Goal: Navigation & Orientation: Find specific page/section

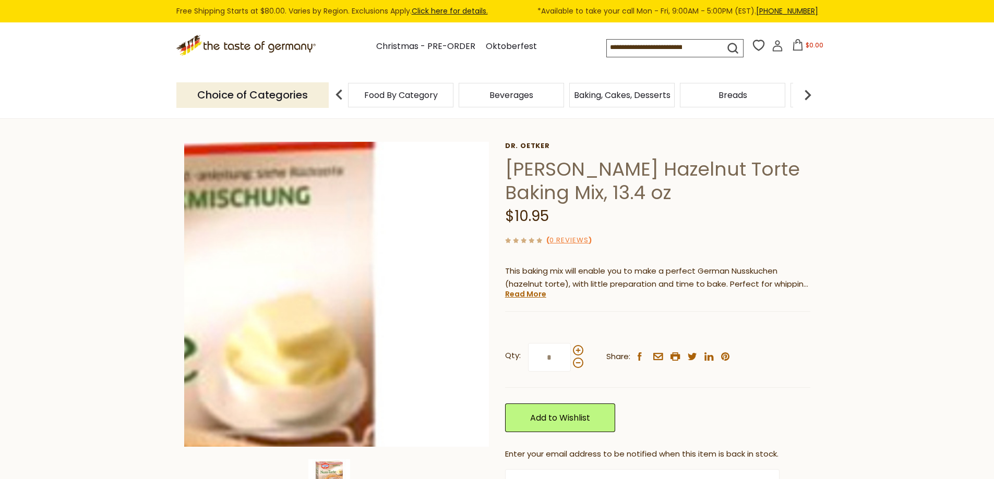
scroll to position [104, 0]
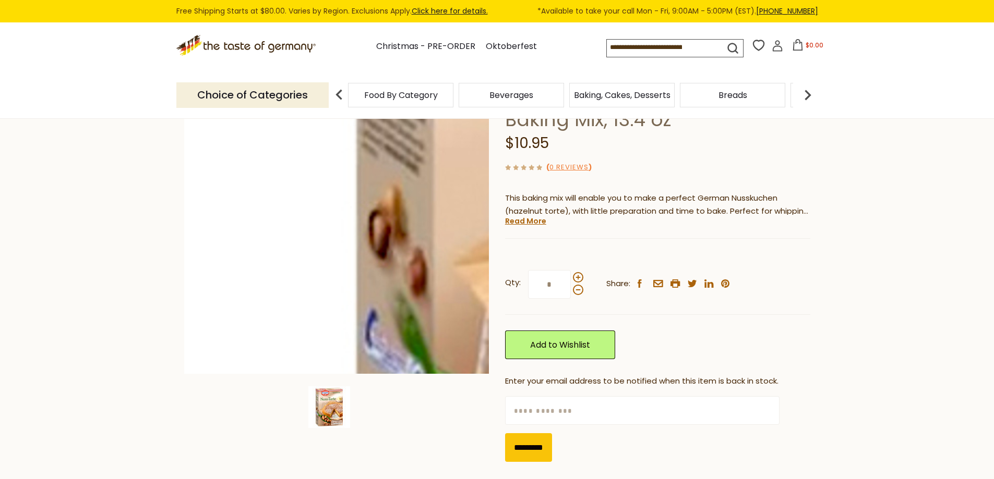
click at [189, 232] on img at bounding box center [336, 221] width 305 height 305
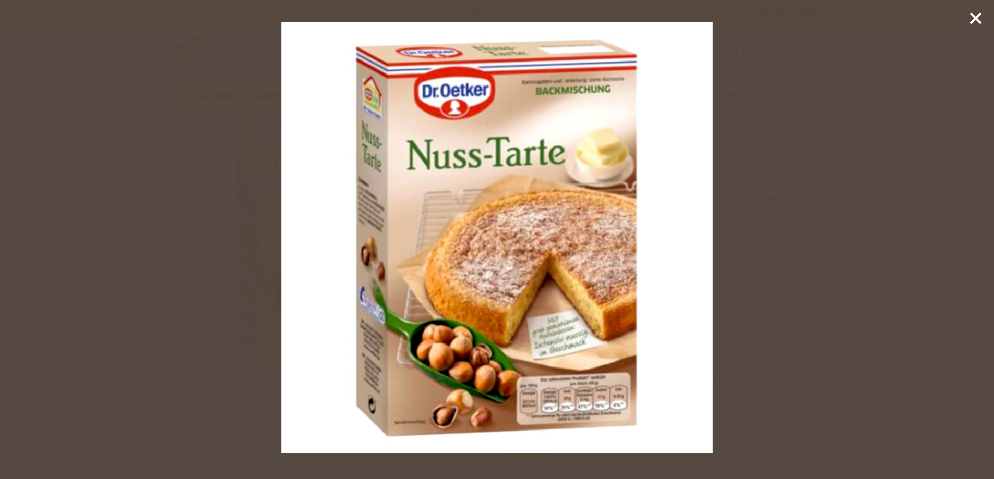
click at [195, 212] on div at bounding box center [497, 239] width 994 height 479
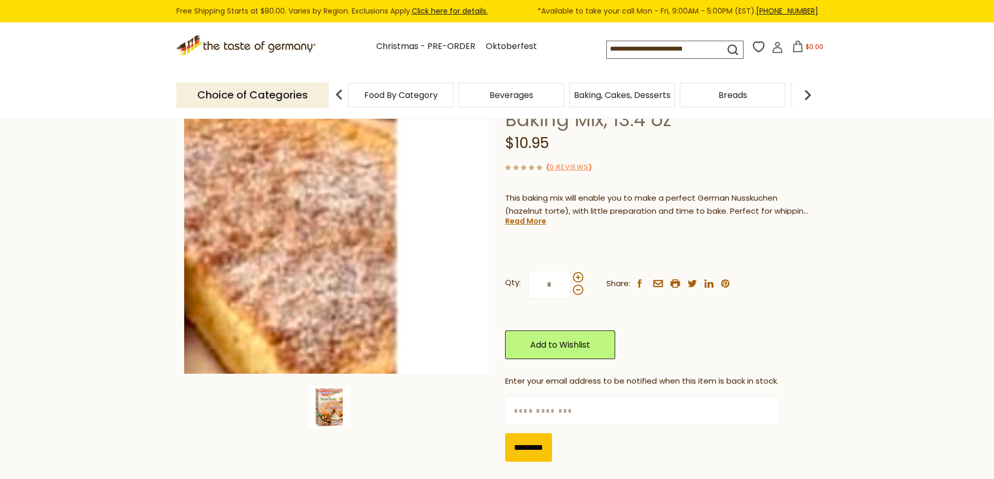
scroll to position [0, 0]
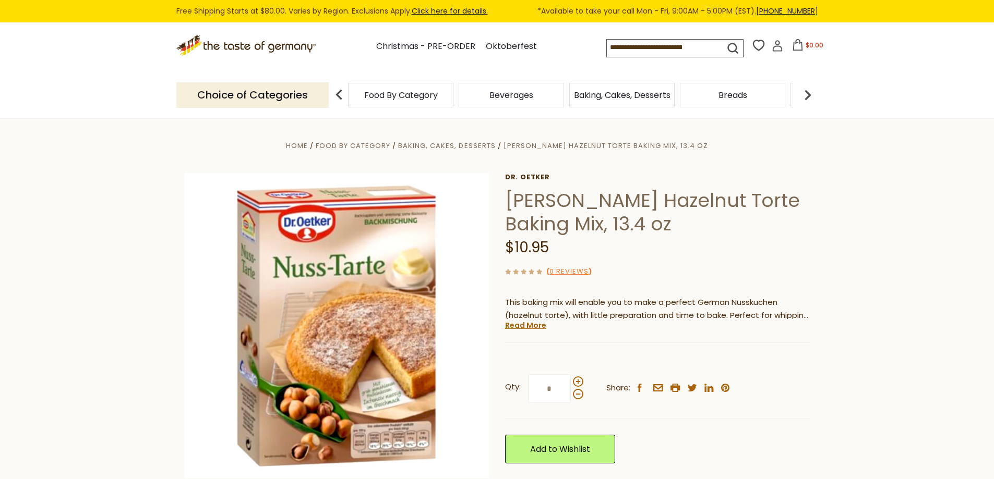
click at [599, 98] on span "Baking, Cakes, Desserts" at bounding box center [622, 95] width 96 height 8
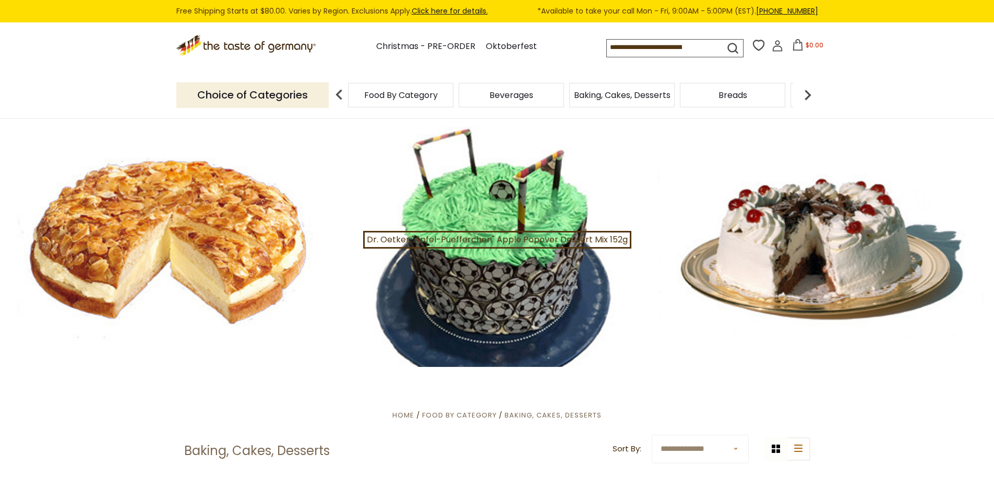
click at [610, 94] on span "Baking, Cakes, Desserts" at bounding box center [622, 95] width 96 height 8
